Goal: Information Seeking & Learning: Learn about a topic

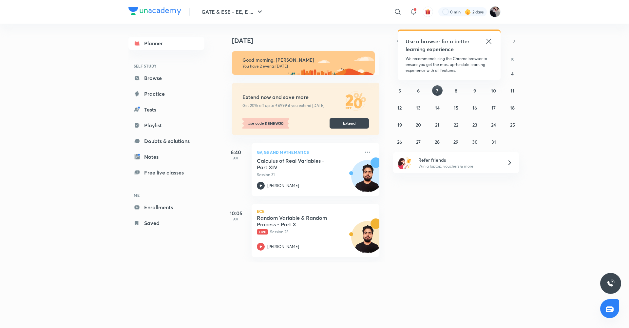
click at [490, 39] on icon at bounding box center [489, 41] width 8 height 8
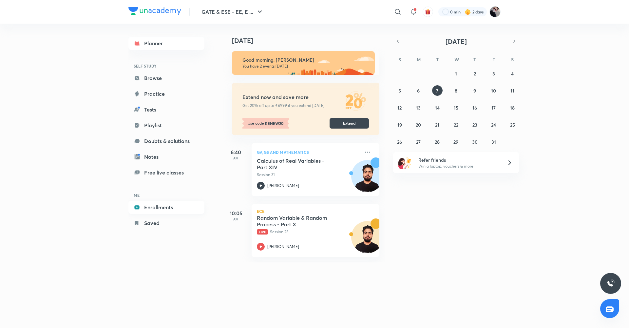
click at [161, 206] on link "Enrollments" at bounding box center [167, 207] width 76 height 13
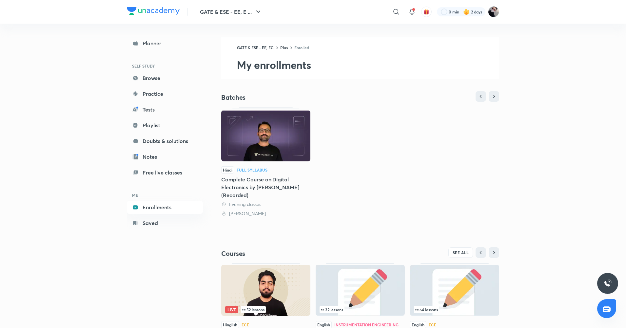
scroll to position [49, 0]
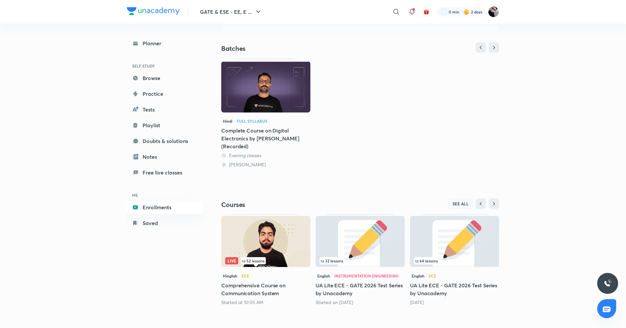
click at [461, 207] on button "SEE ALL" at bounding box center [460, 203] width 25 height 10
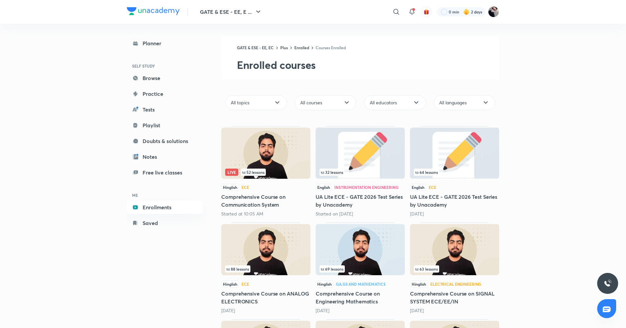
click at [346, 259] on img at bounding box center [360, 249] width 89 height 51
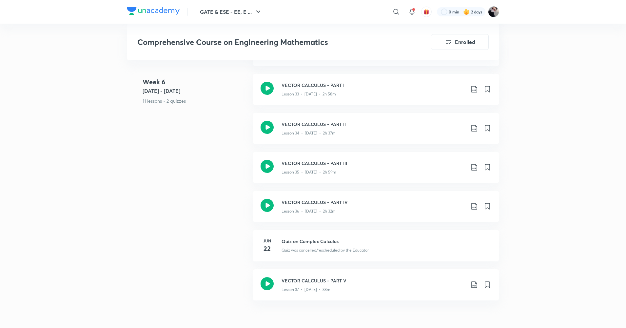
scroll to position [1826, 0]
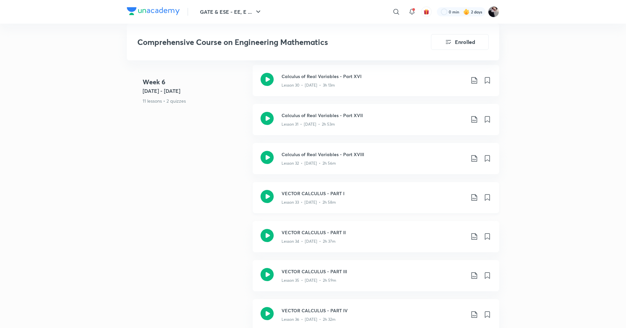
click at [270, 192] on icon at bounding box center [267, 196] width 13 height 13
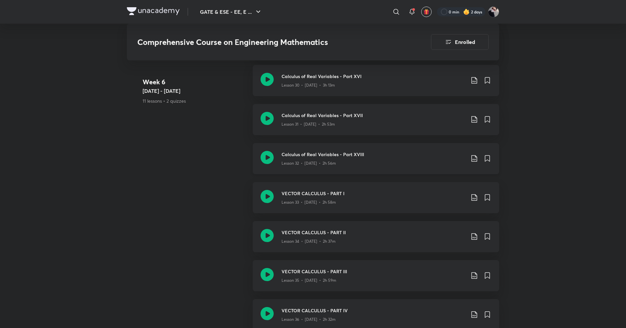
click at [269, 159] on icon at bounding box center [267, 157] width 13 height 13
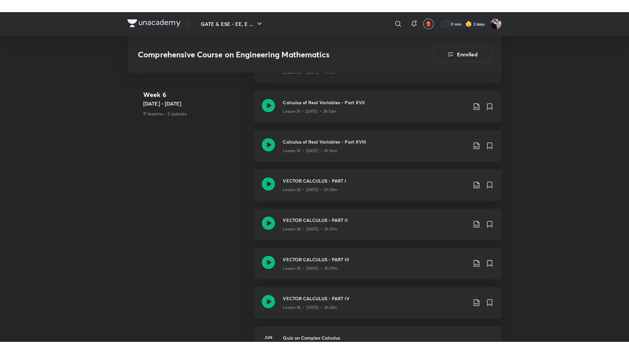
scroll to position [1851, 0]
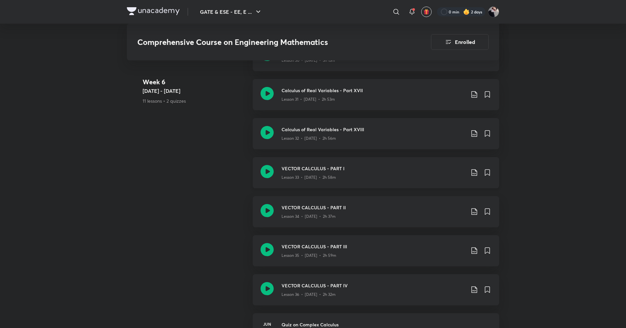
click at [268, 171] on icon at bounding box center [267, 171] width 13 height 13
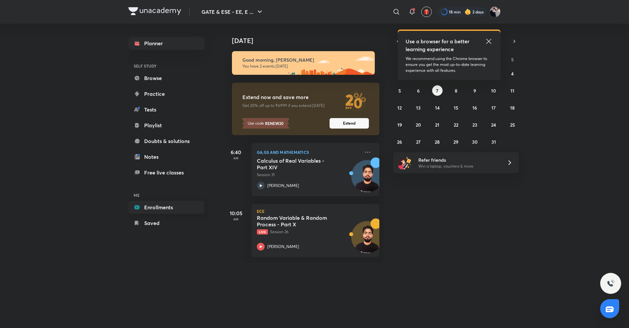
click at [170, 208] on link "Enrollments" at bounding box center [167, 207] width 76 height 13
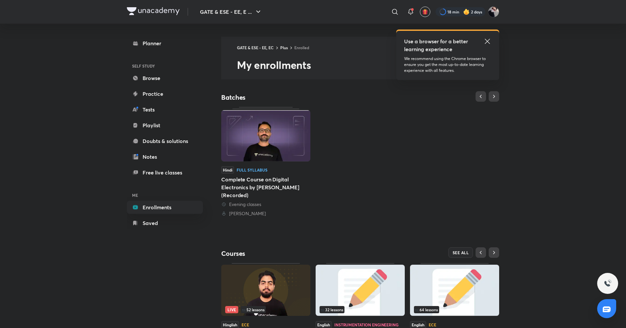
scroll to position [49, 0]
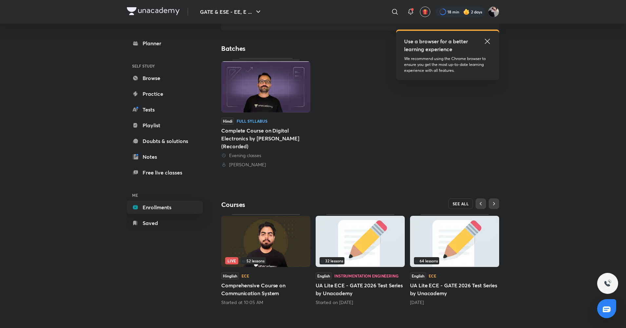
click at [465, 206] on button "SEE ALL" at bounding box center [460, 203] width 25 height 10
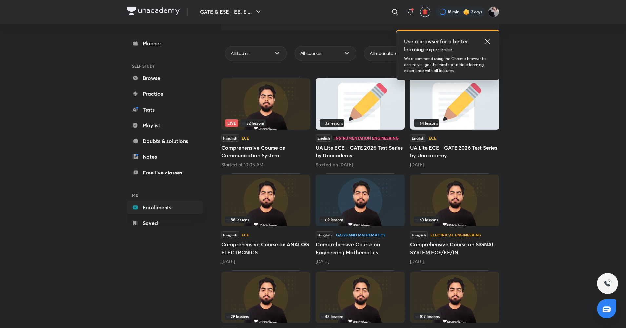
scroll to position [50, 0]
click at [355, 209] on img at bounding box center [360, 199] width 89 height 51
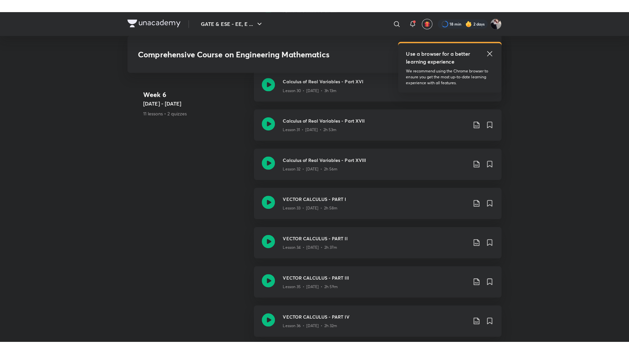
scroll to position [1832, 0]
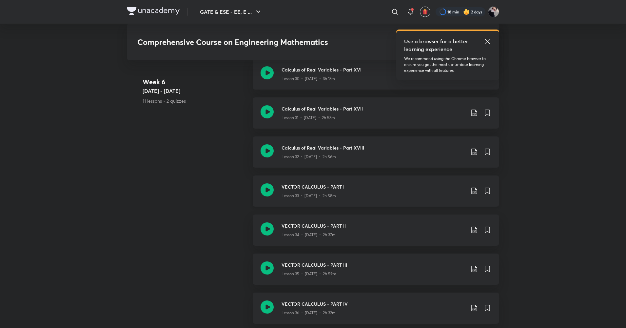
click at [271, 189] on icon at bounding box center [267, 189] width 13 height 13
